Goal: Task Accomplishment & Management: Complete application form

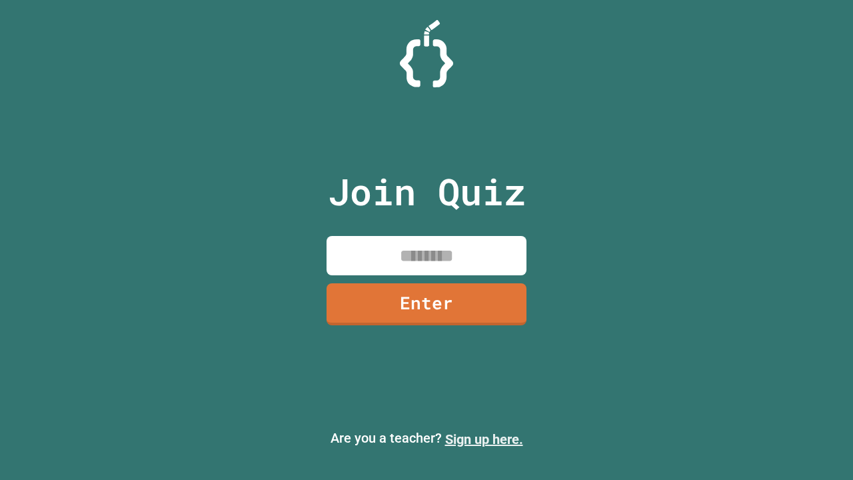
click at [484, 439] on link "Sign up here." at bounding box center [484, 439] width 78 height 16
